Goal: Transaction & Acquisition: Subscribe to service/newsletter

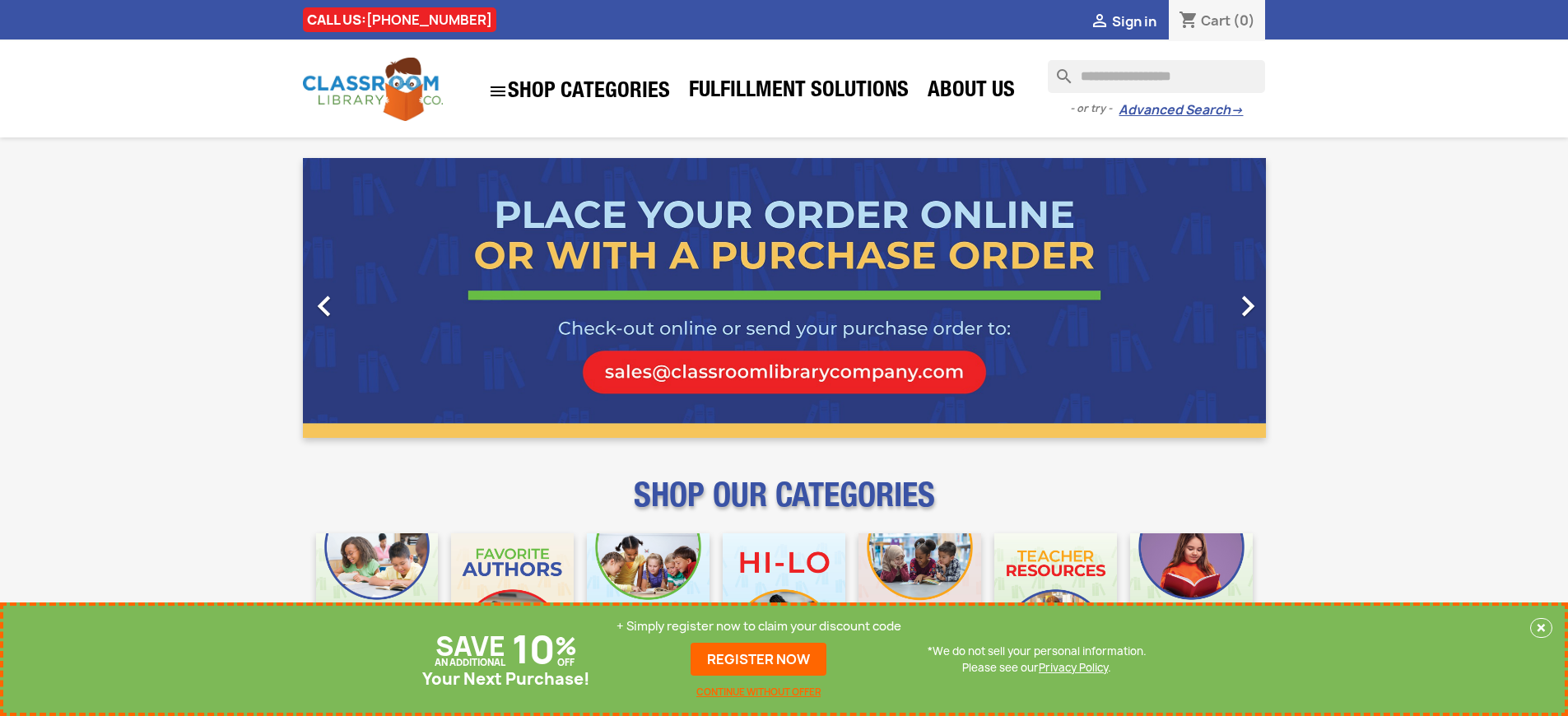
click at [759, 626] on p "+ Simply register now to claim your discount code" at bounding box center [759, 626] width 285 height 17
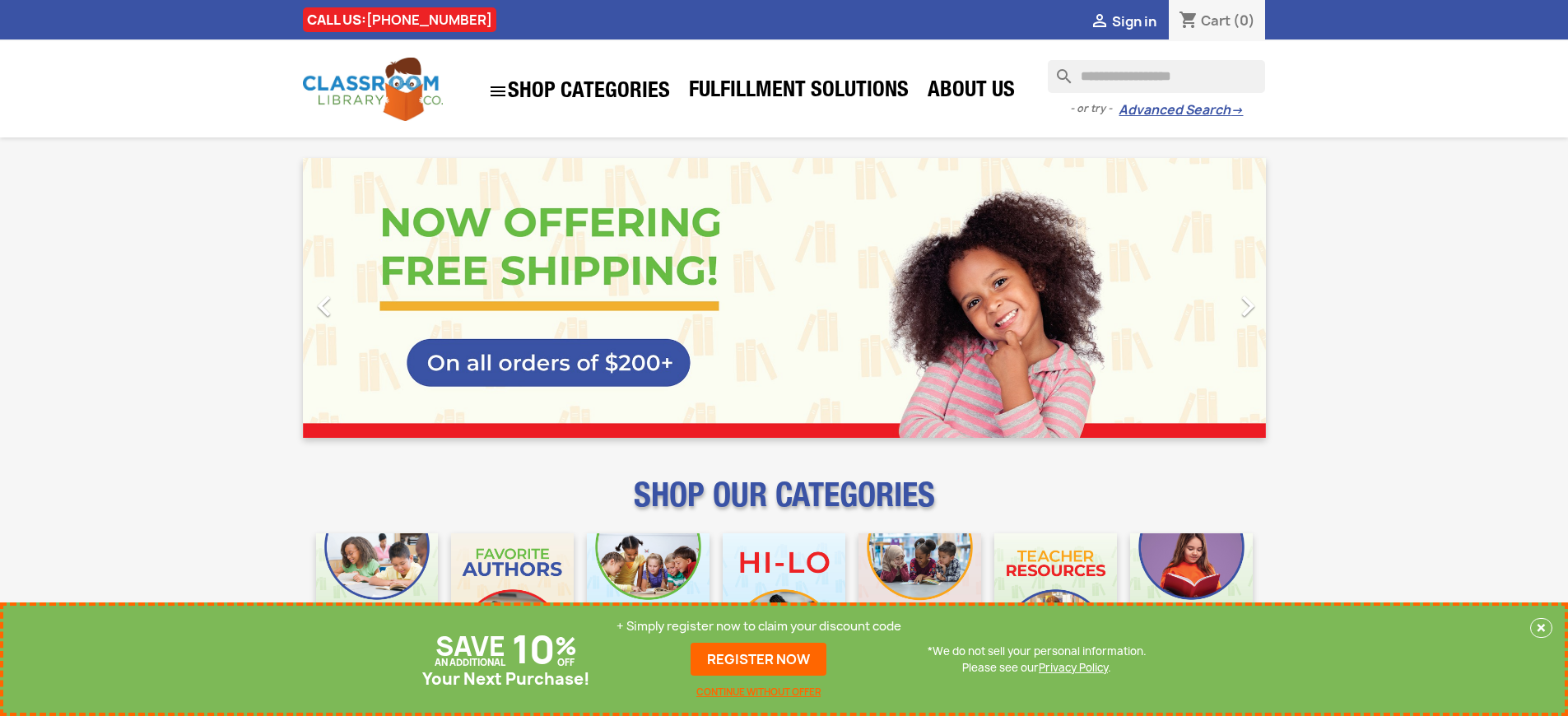
click at [759, 626] on p "+ Simply register now to claim your discount code" at bounding box center [759, 626] width 285 height 17
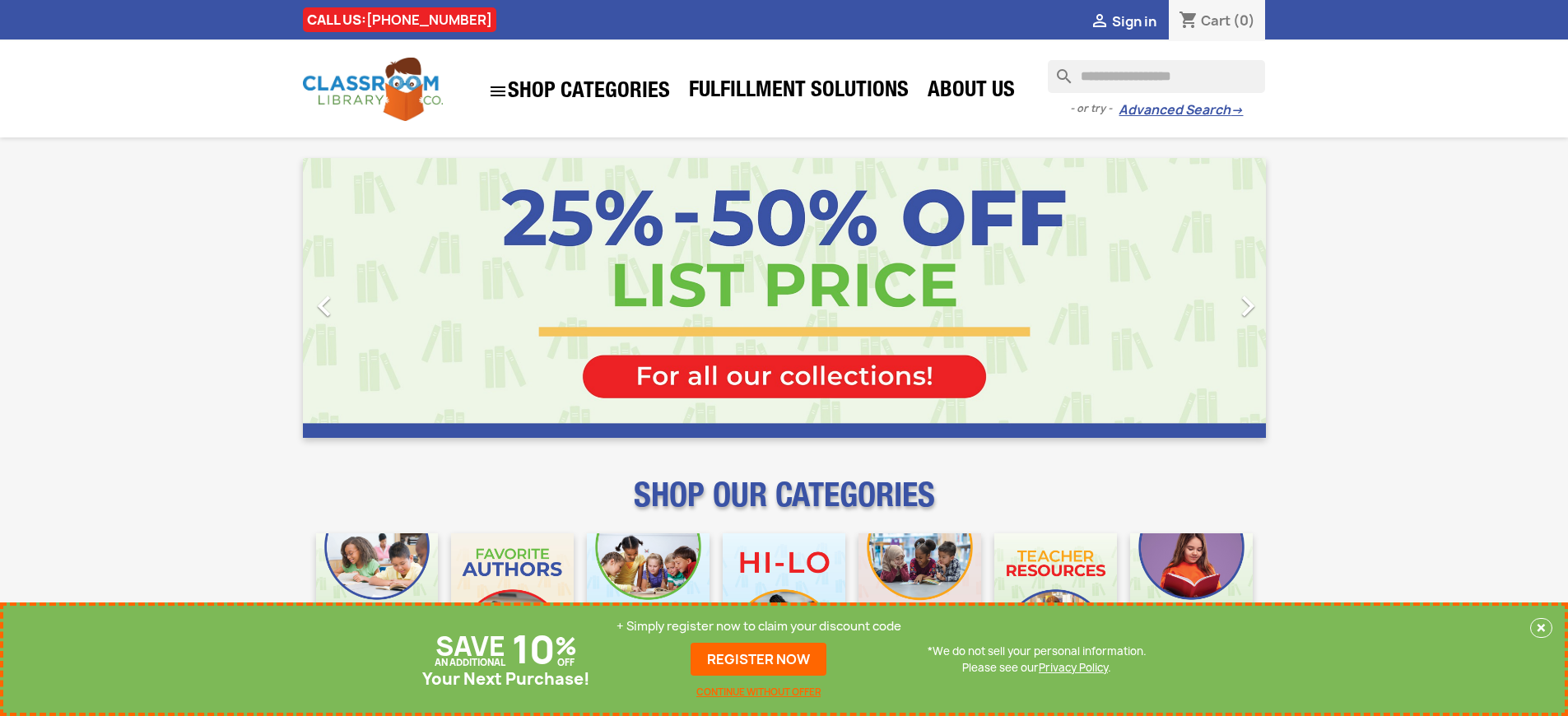
click at [759, 626] on p "+ Simply register now to claim your discount code" at bounding box center [759, 626] width 285 height 17
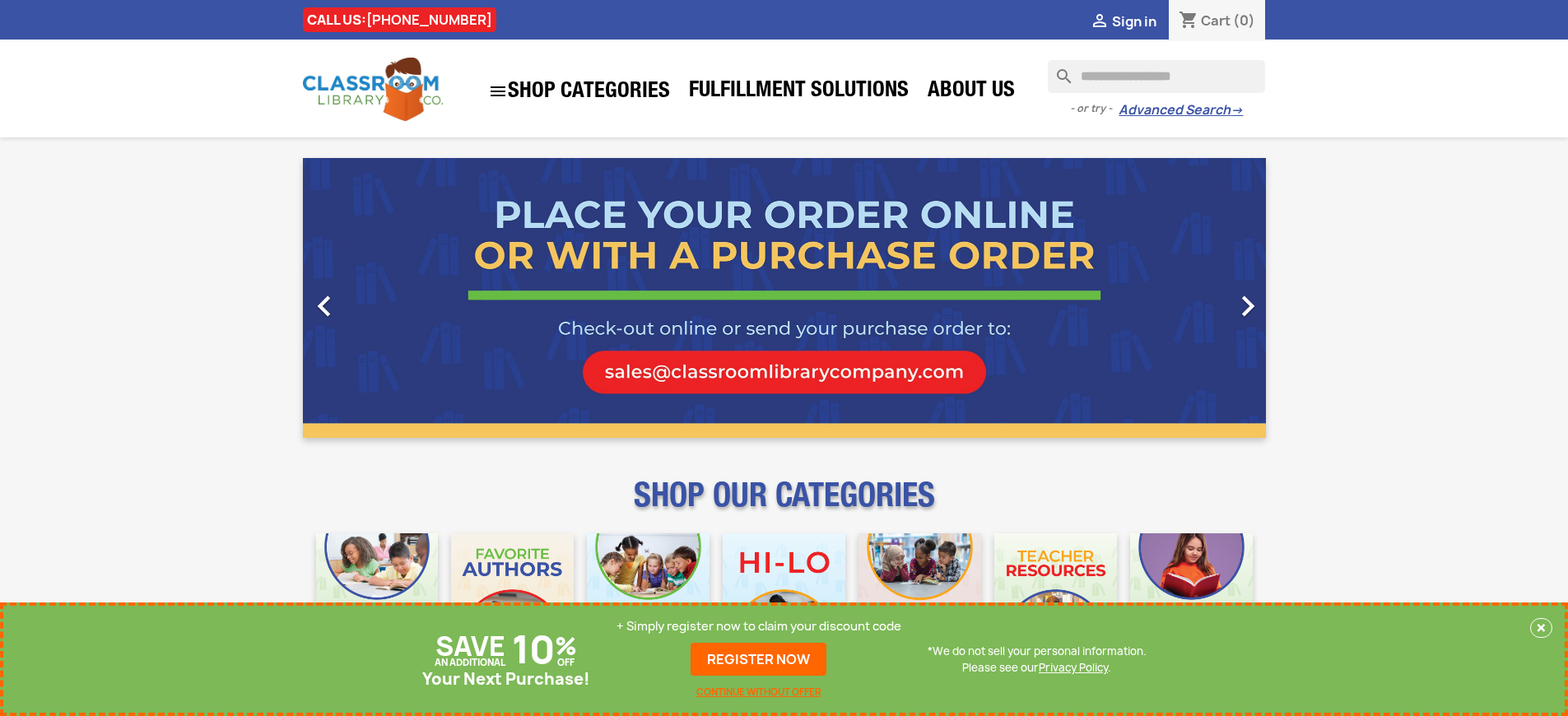
click at [759, 626] on p "+ Simply register now to claim your discount code" at bounding box center [759, 626] width 285 height 17
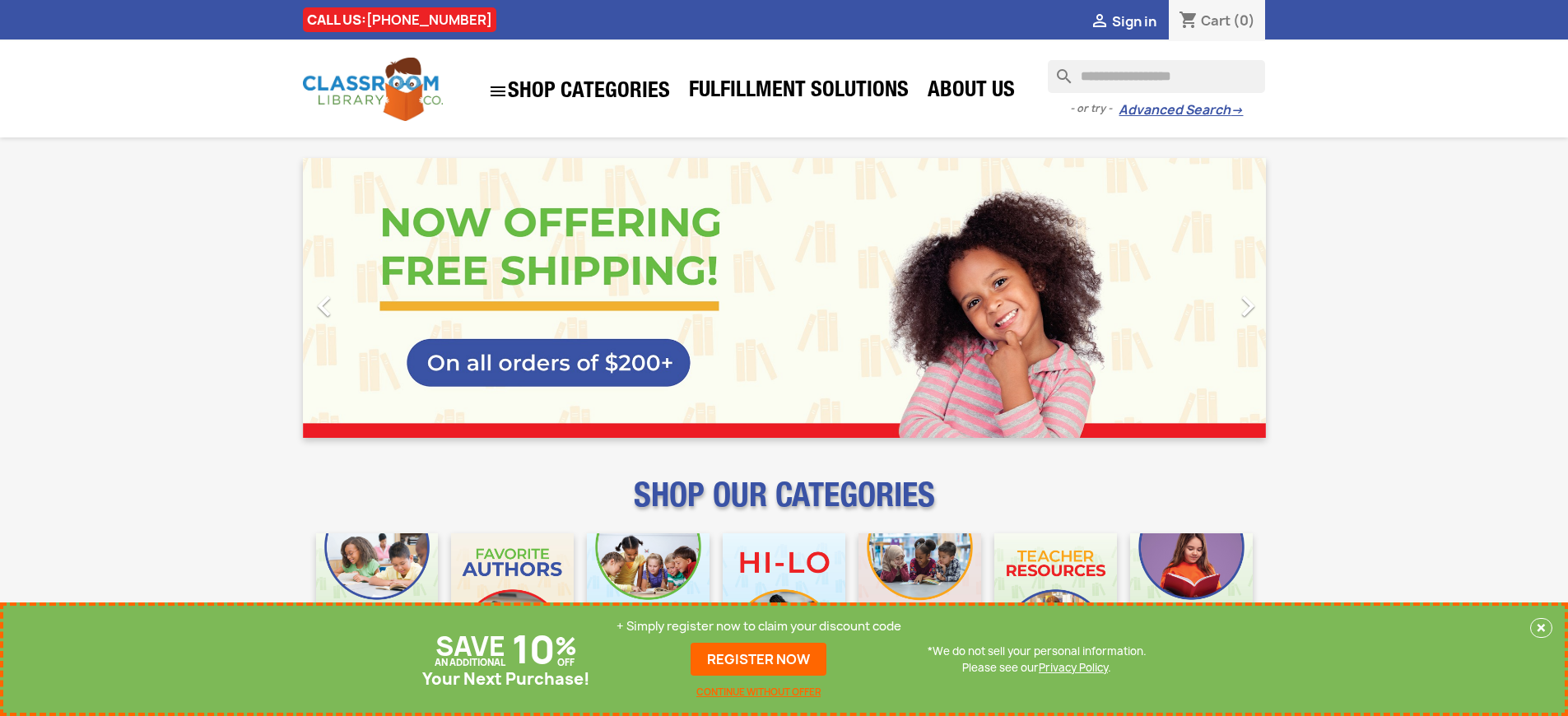
click at [759, 626] on p "+ Simply register now to claim your discount code" at bounding box center [759, 626] width 285 height 17
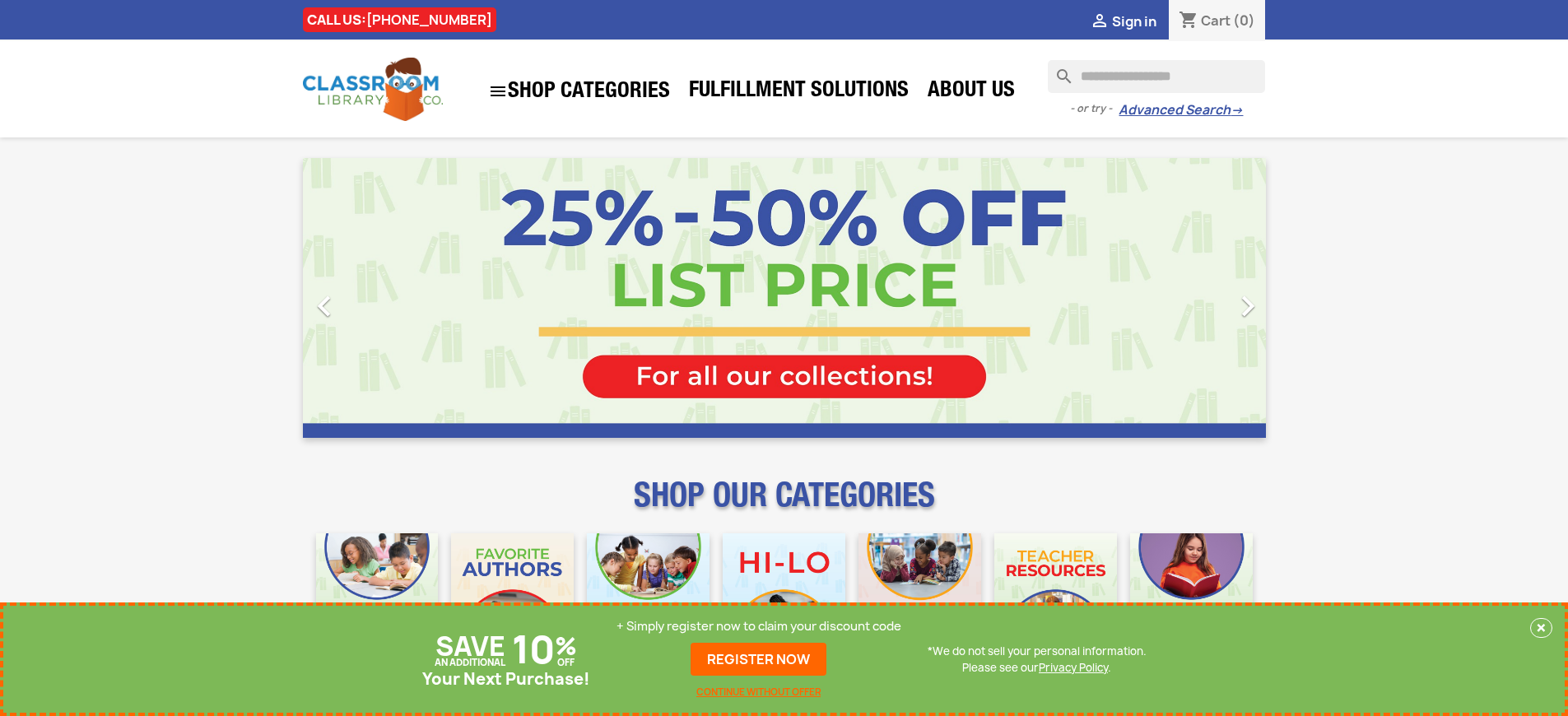
click at [759, 626] on p "+ Simply register now to claim your discount code" at bounding box center [759, 626] width 285 height 17
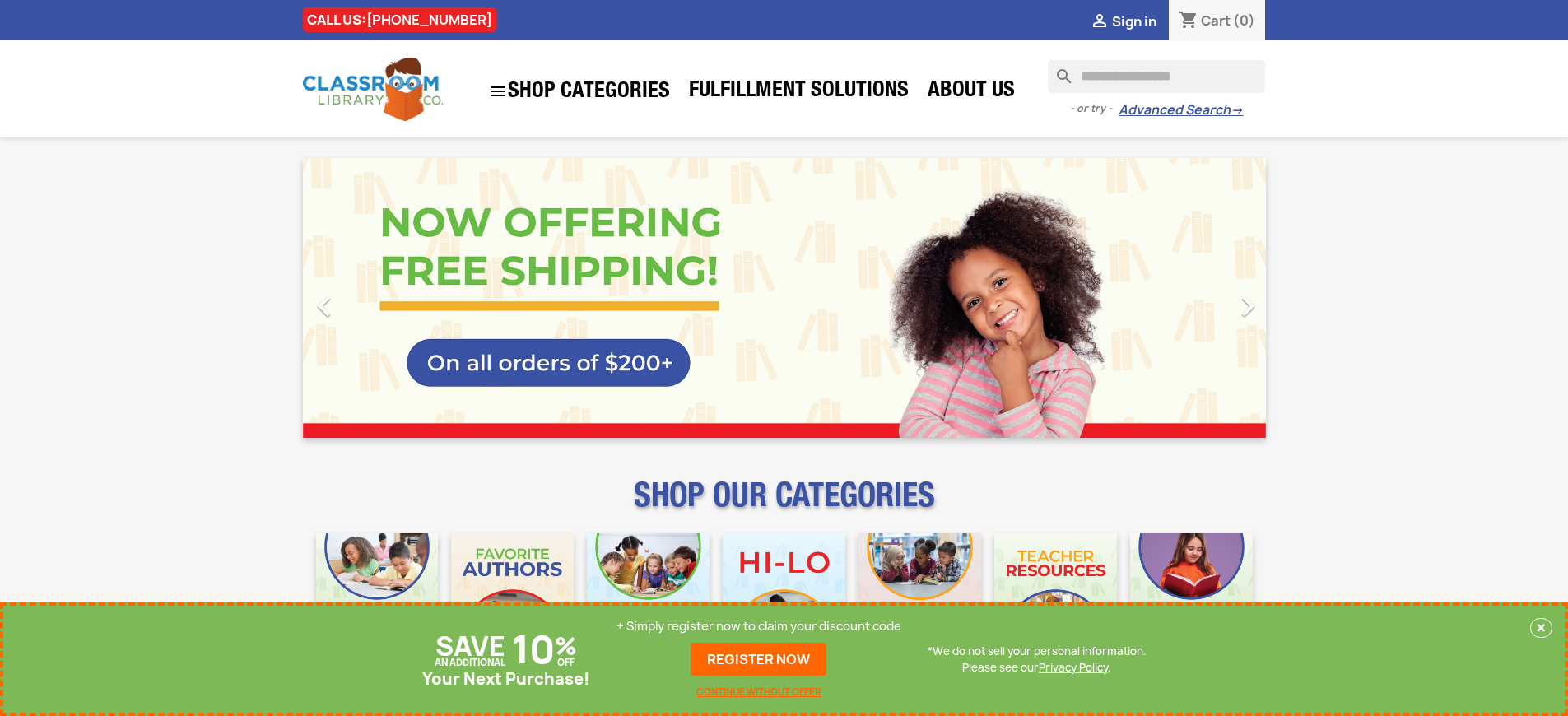
click at [759, 626] on p "+ Simply register now to claim your discount code" at bounding box center [759, 626] width 285 height 17
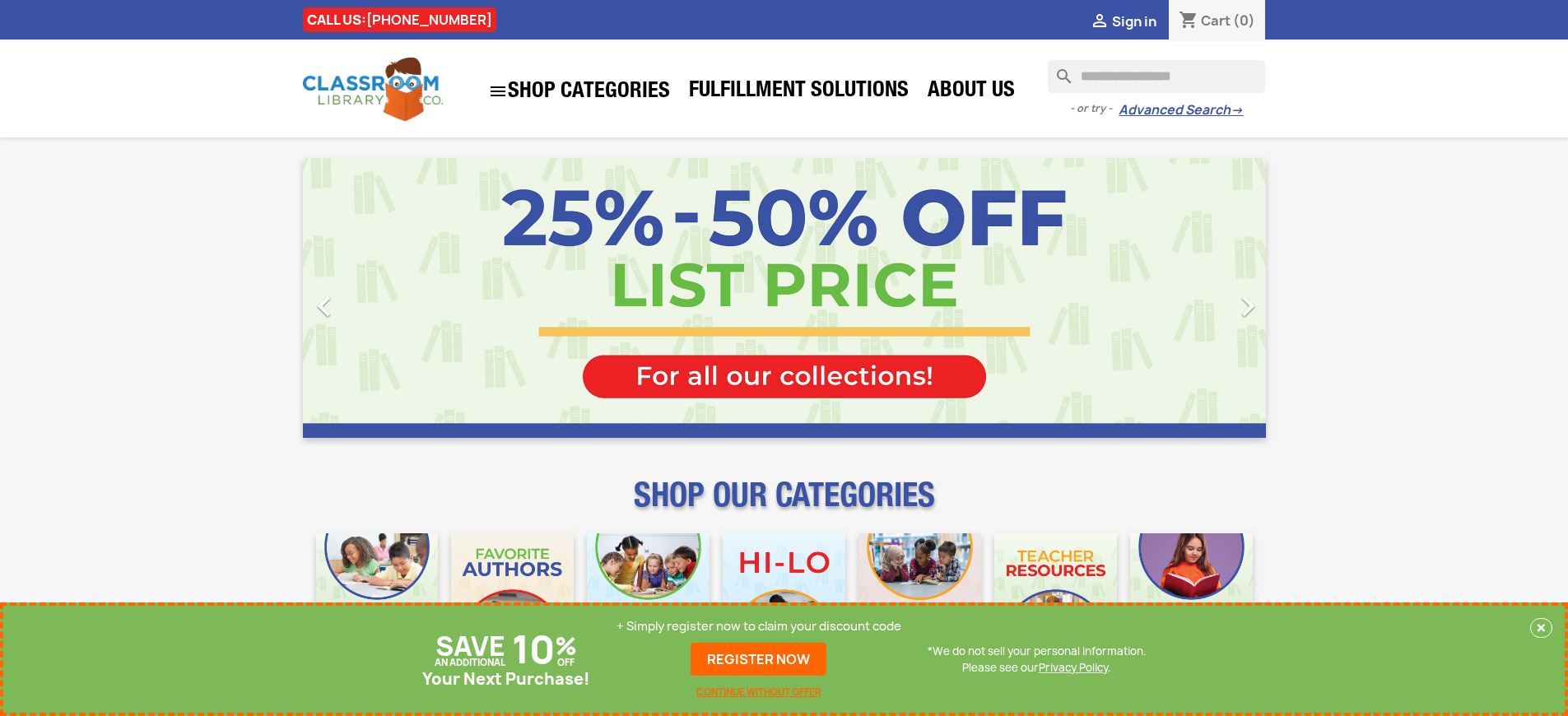
click at [759, 626] on p "+ Simply register now to claim your discount code" at bounding box center [759, 626] width 285 height 17
click at [759, 659] on link "REGISTER NOW" at bounding box center [759, 659] width 136 height 33
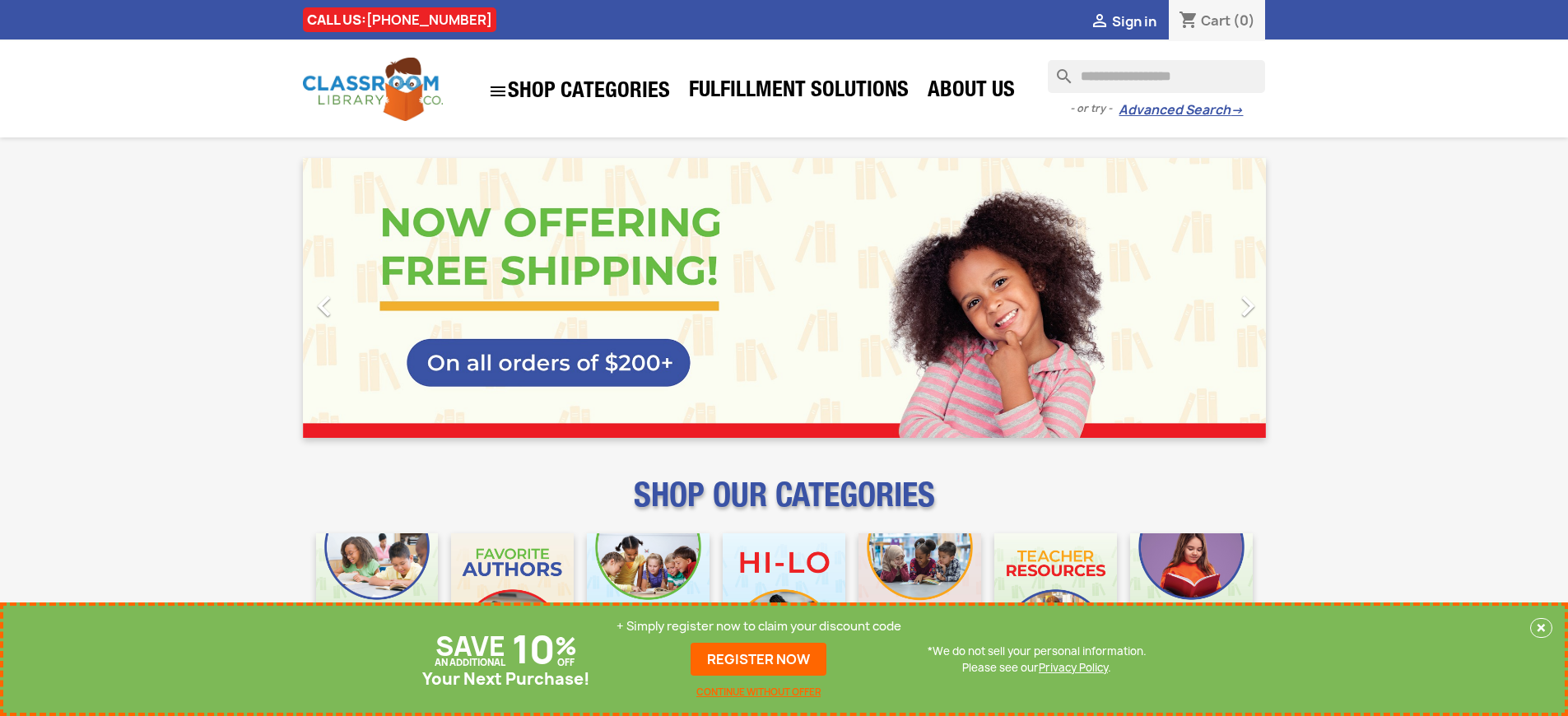
click at [759, 626] on p "+ Simply register now to claim your discount code" at bounding box center [759, 626] width 285 height 17
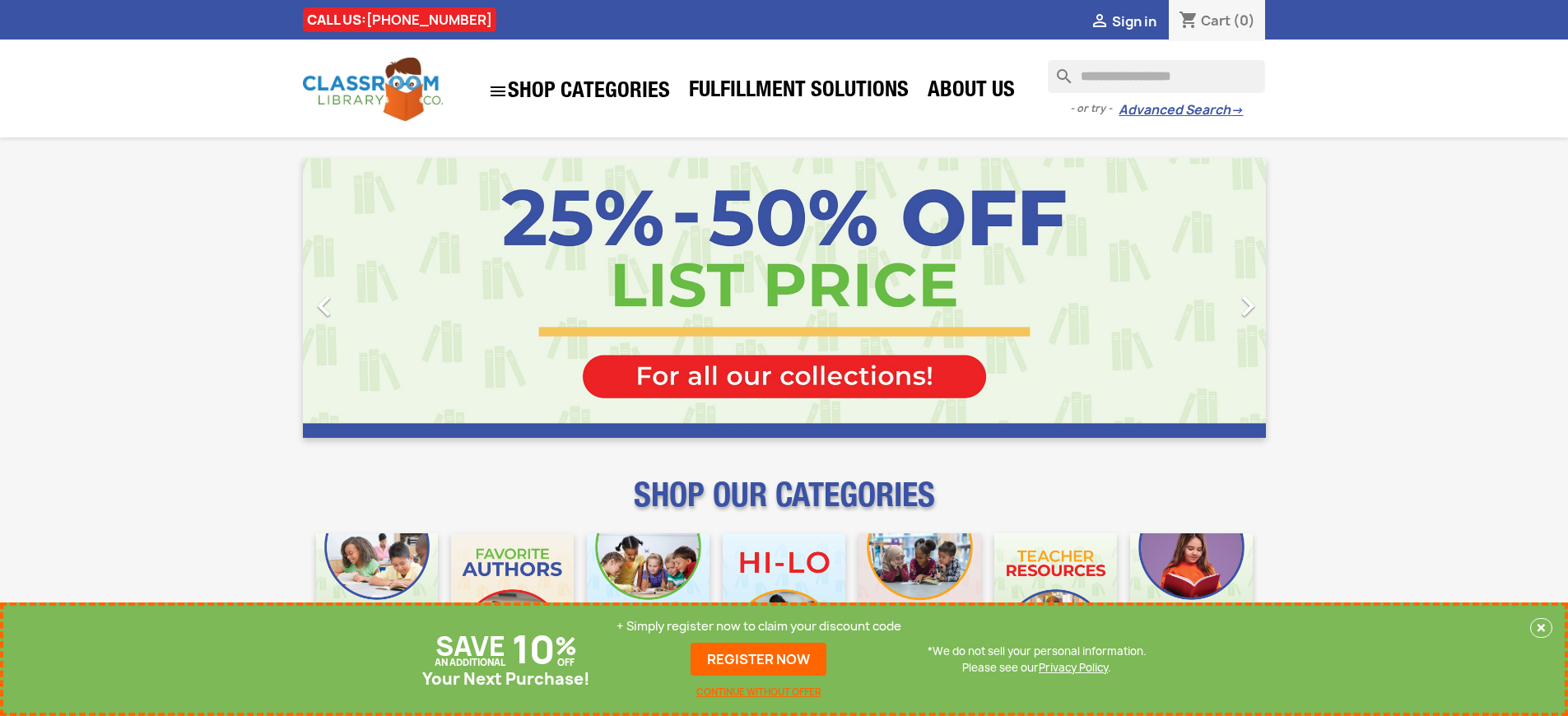
click at [759, 626] on p "+ Simply register now to claim your discount code" at bounding box center [759, 626] width 285 height 17
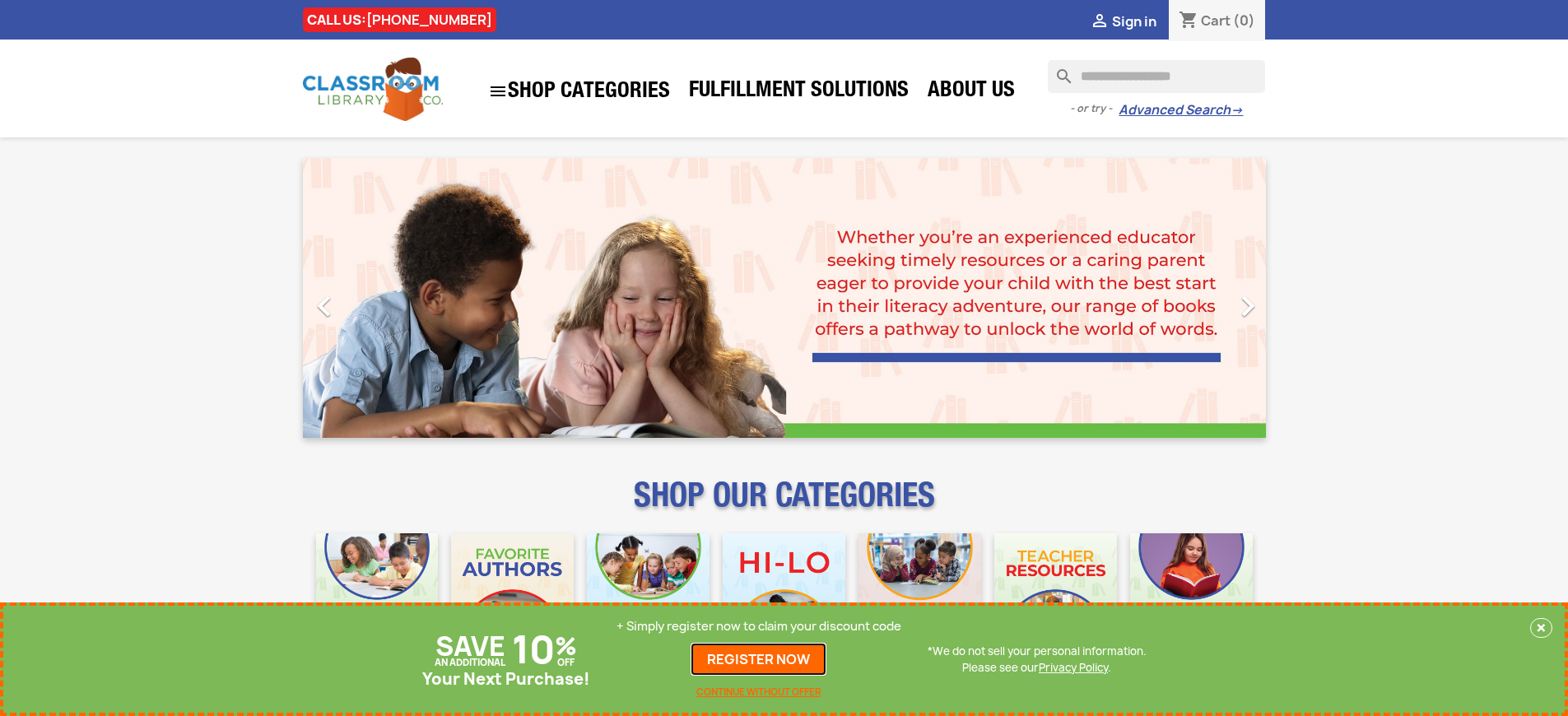
click at [759, 659] on link "REGISTER NOW" at bounding box center [759, 659] width 136 height 33
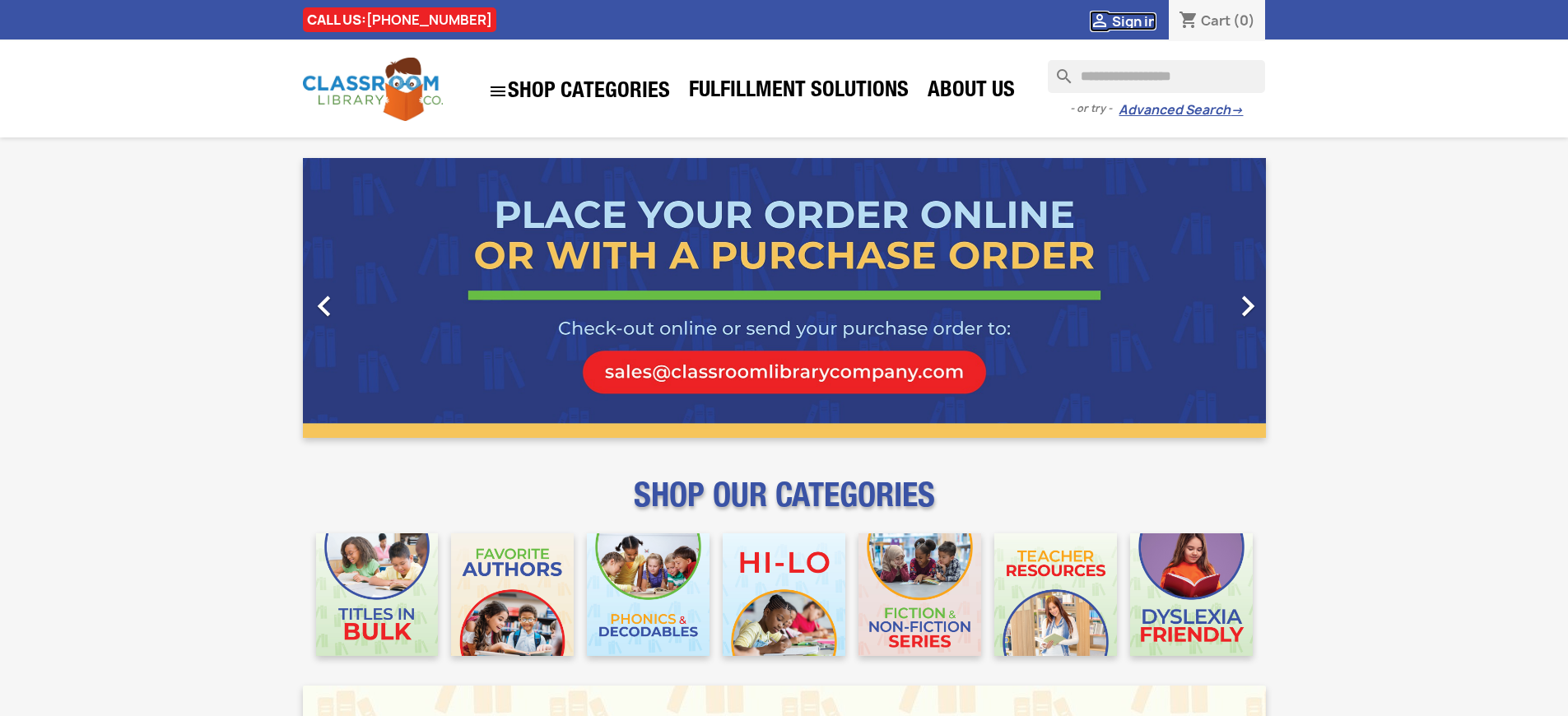
click at [1134, 21] on span "Sign in" at bounding box center [1135, 22] width 45 height 18
